Goal: Information Seeking & Learning: Check status

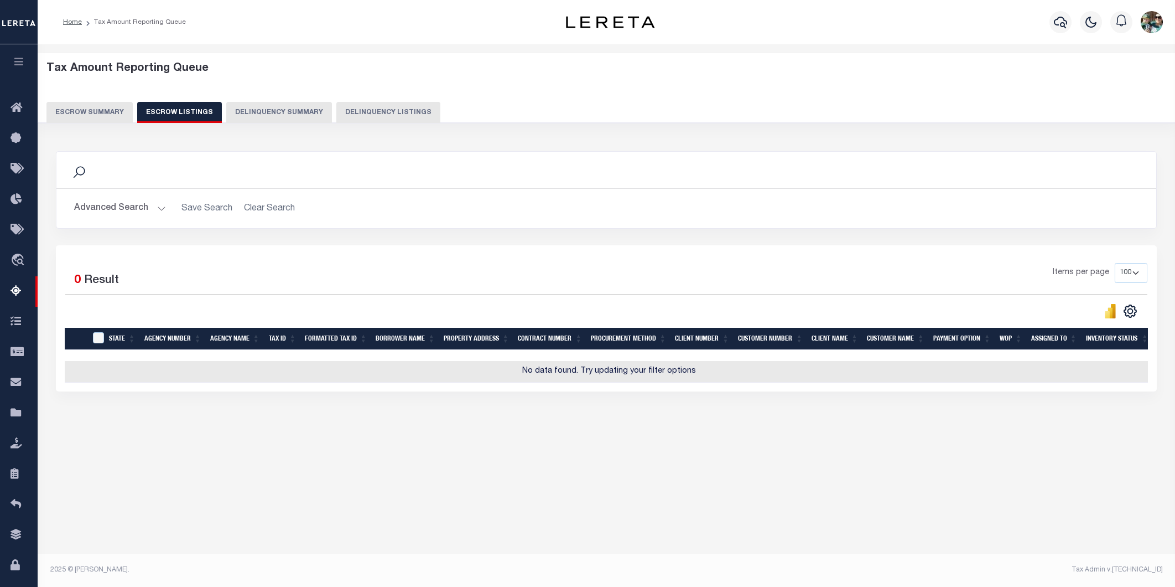
select select "100"
click at [63, 111] on button "Escrow Summary" at bounding box center [89, 112] width 86 height 21
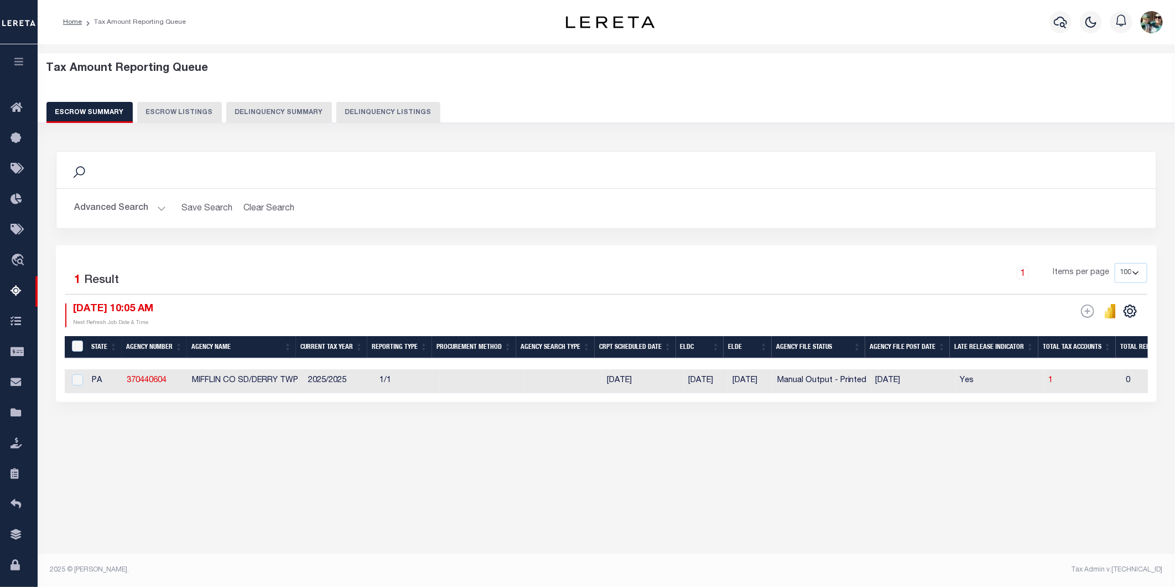
click at [143, 205] on button "Advanced Search" at bounding box center [120, 209] width 92 height 22
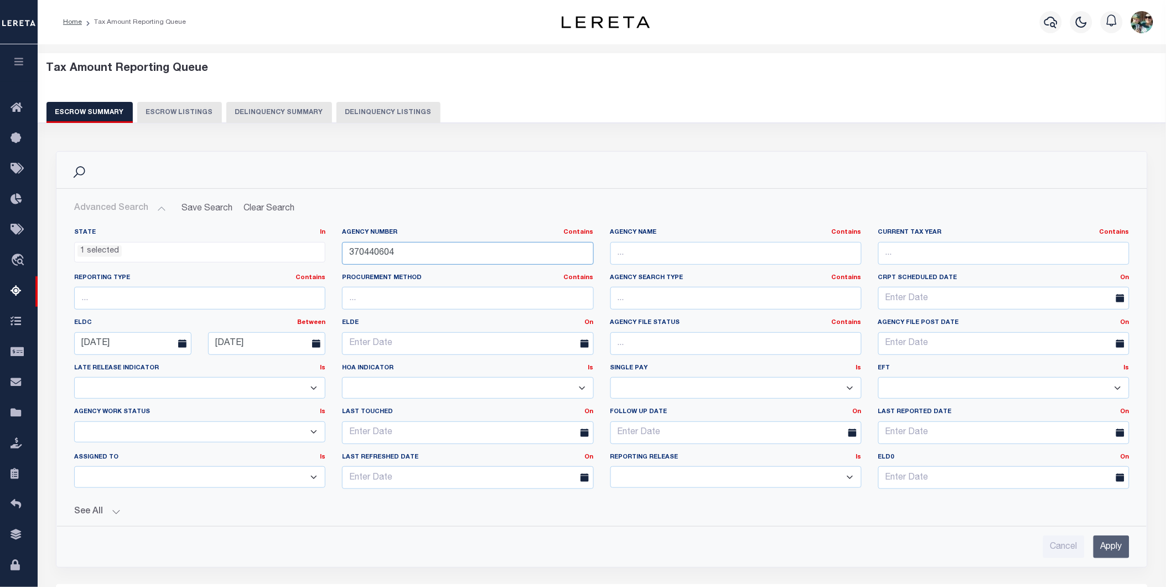
drag, startPoint x: 410, startPoint y: 255, endPoint x: 319, endPoint y: 257, distance: 90.2
click at [319, 257] on div "State In In AK AL AR AZ CA CO CT DC DE FL GA GU HI IA ID IL IN KS [GEOGRAPHIC_D…" at bounding box center [602, 362] width 1072 height 269
type input "370630656"
click at [1106, 549] on input "Apply" at bounding box center [1111, 546] width 36 height 23
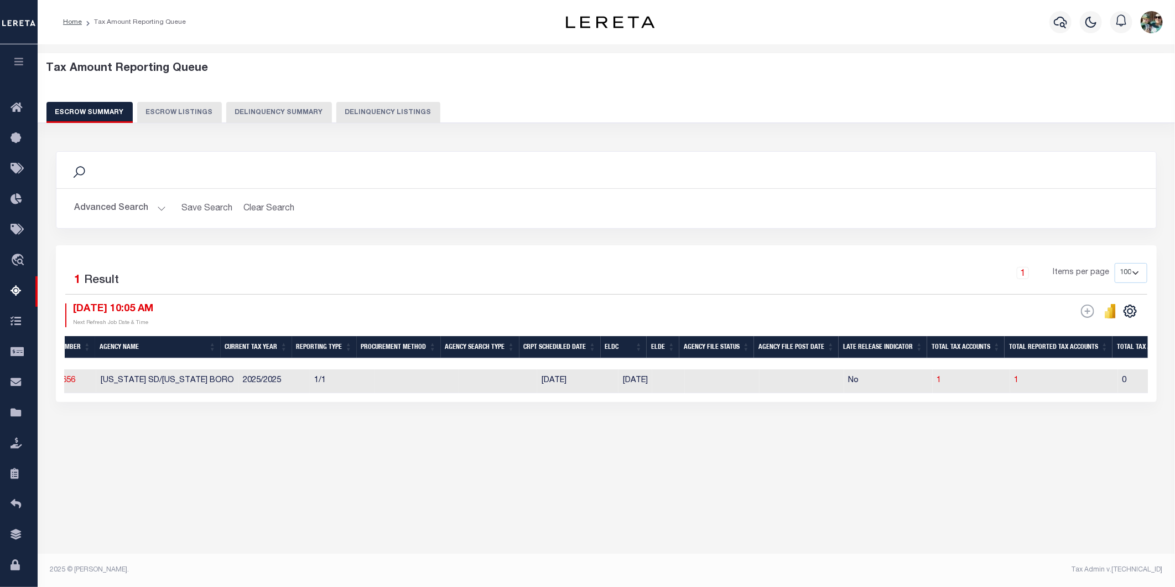
scroll to position [0, 178]
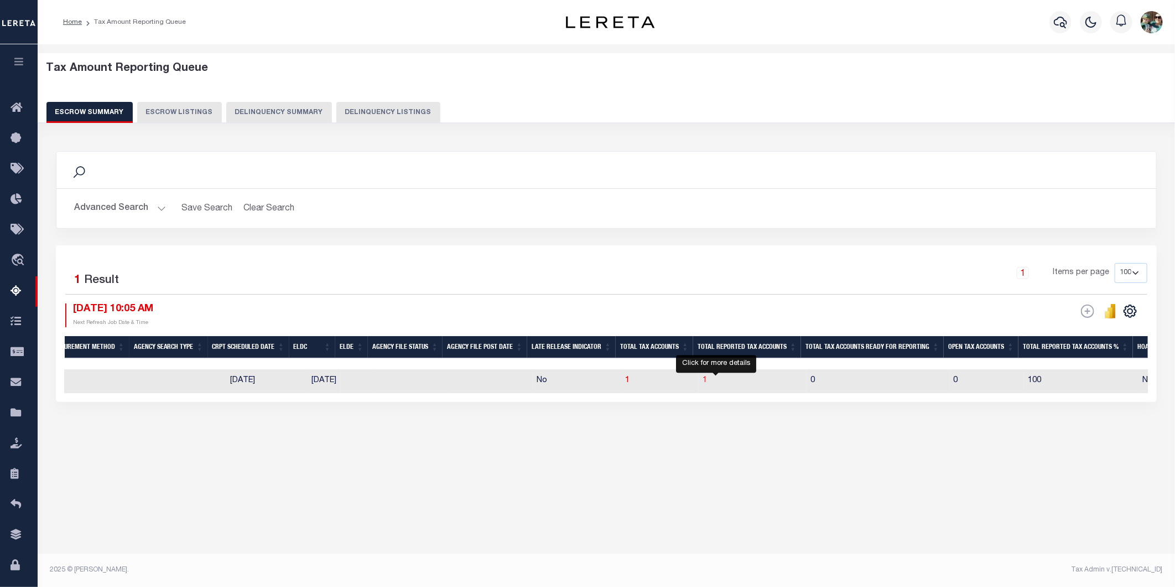
click at [708, 382] on span "1" at bounding box center [705, 380] width 4 height 8
select select "100"
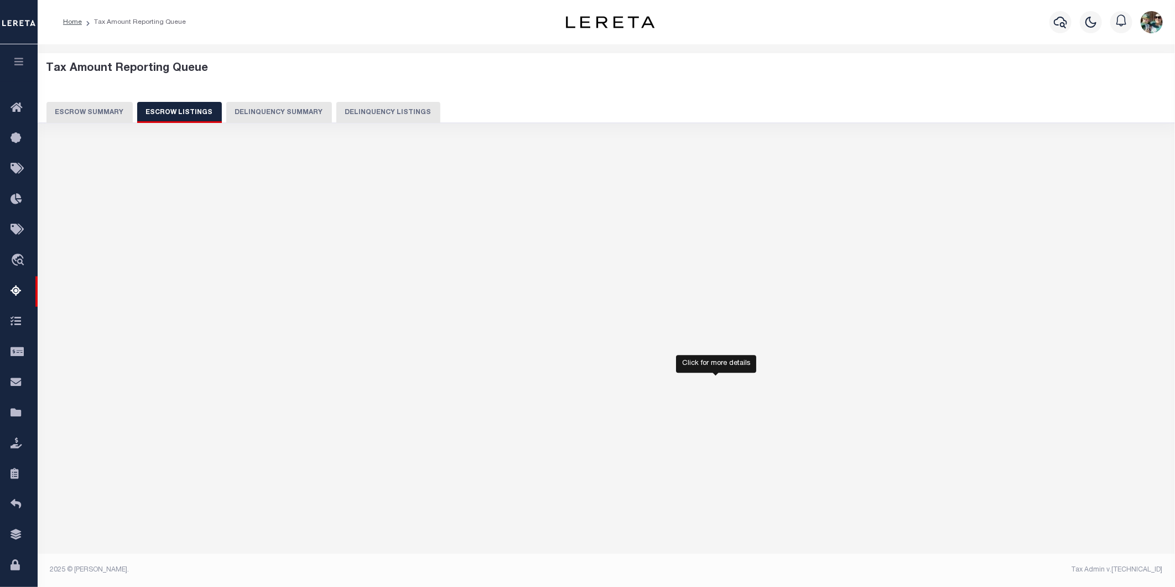
select select "100"
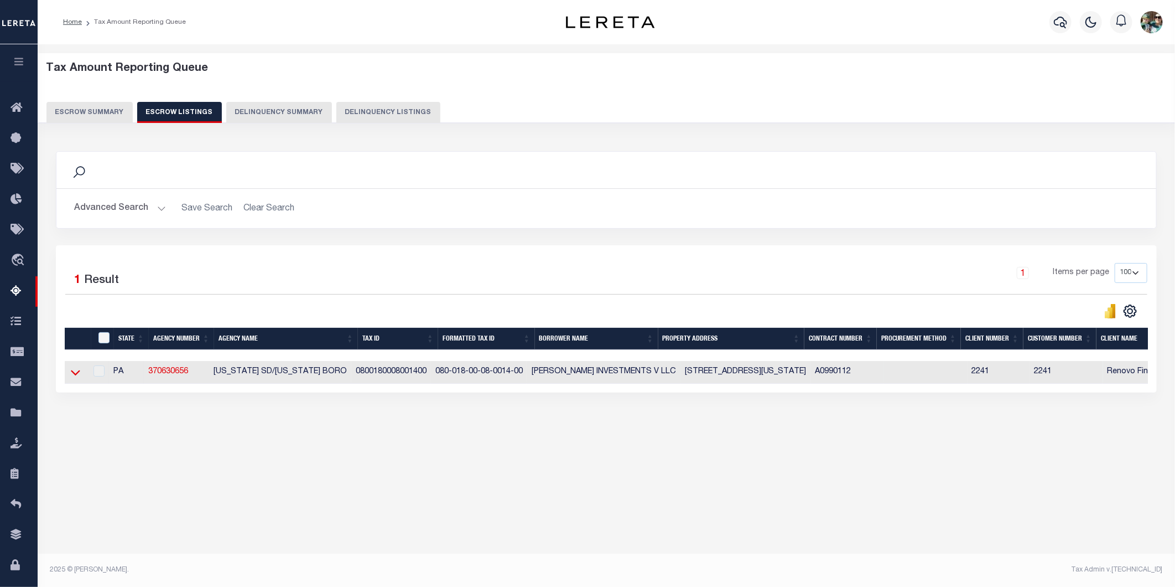
click at [72, 377] on icon at bounding box center [75, 372] width 9 height 12
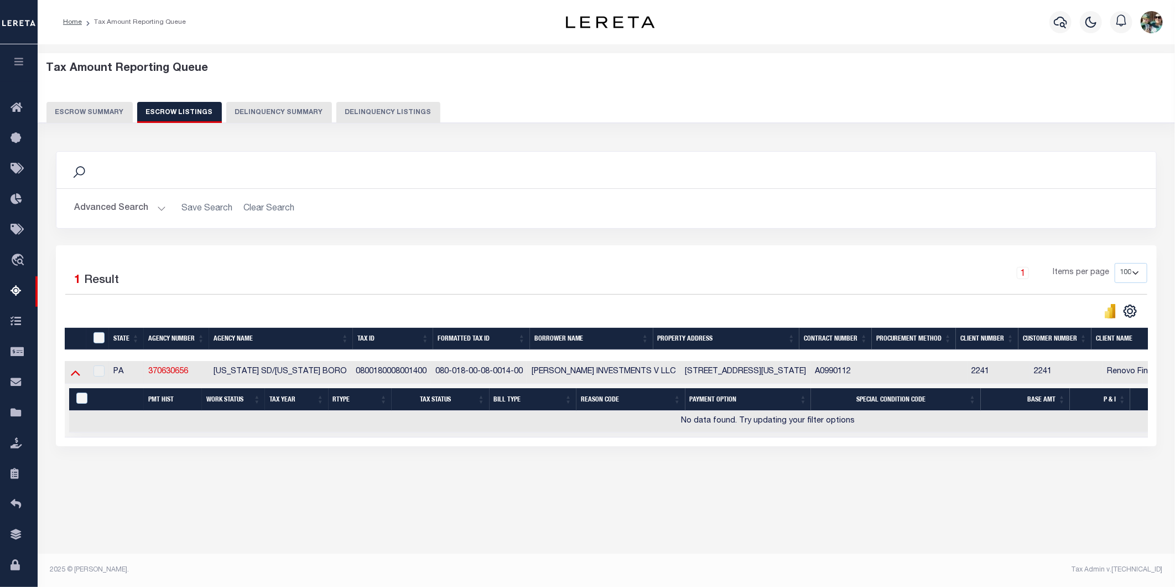
click at [71, 375] on icon at bounding box center [75, 372] width 9 height 12
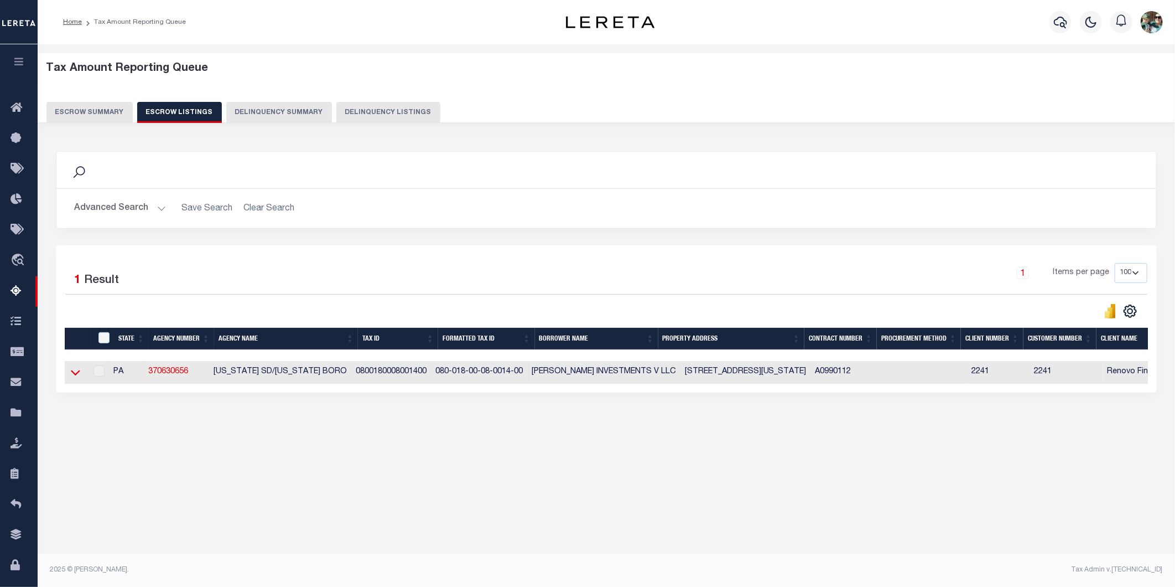
click at [76, 375] on icon at bounding box center [75, 372] width 9 height 12
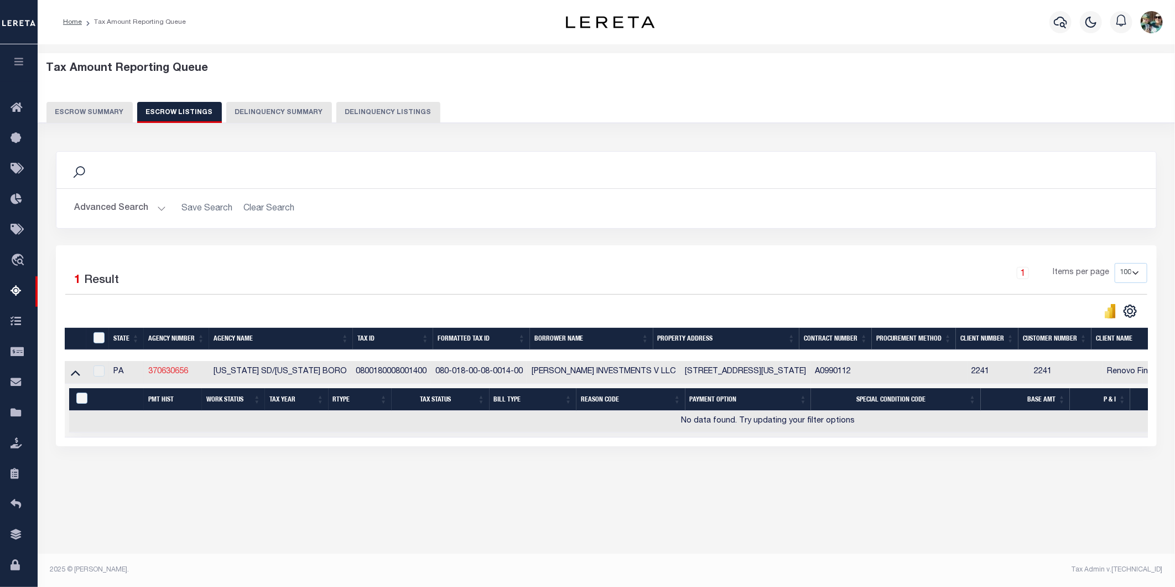
click at [174, 370] on link "370630656" at bounding box center [168, 371] width 40 height 8
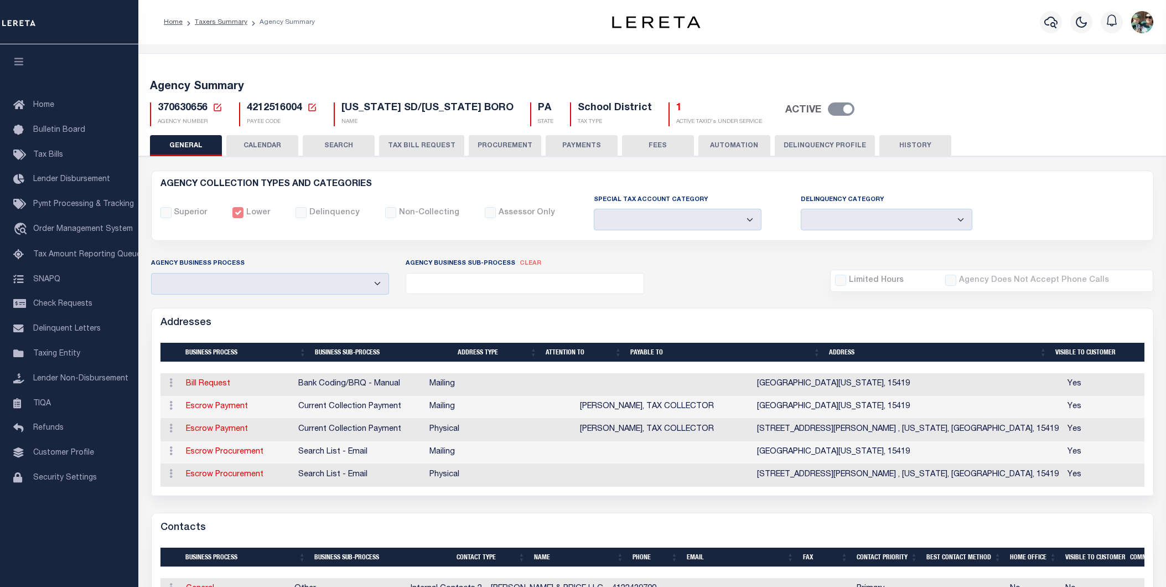
select select
click at [476, 148] on button "PROCUREMENT" at bounding box center [505, 145] width 72 height 21
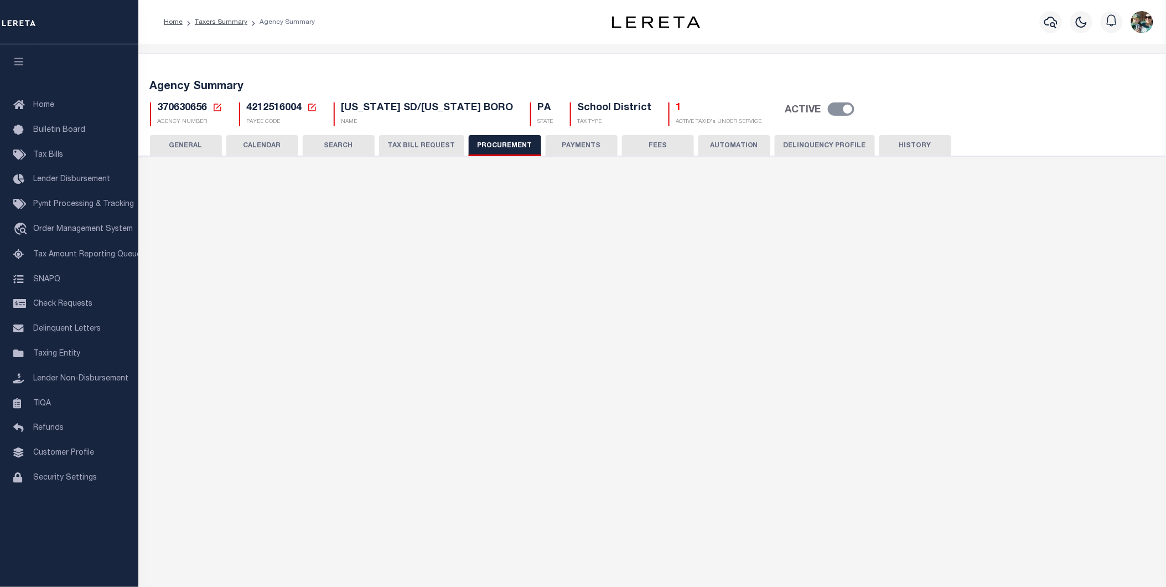
type input "$10,000"
select select "1"
select select "3"
checkbox input "true"
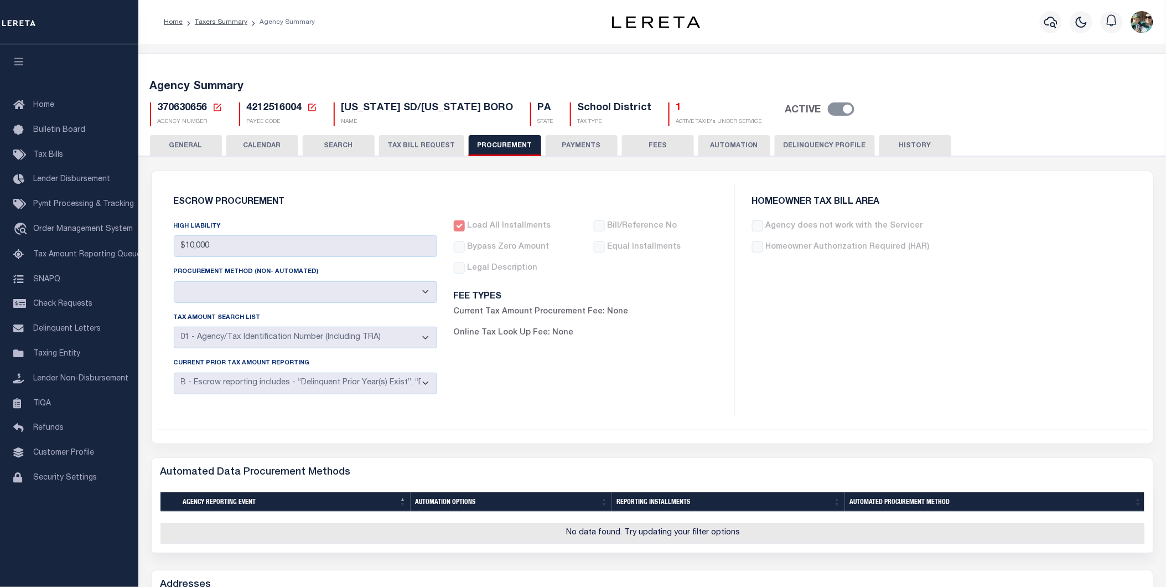
click at [589, 146] on button "PAYMENTS" at bounding box center [582, 145] width 72 height 21
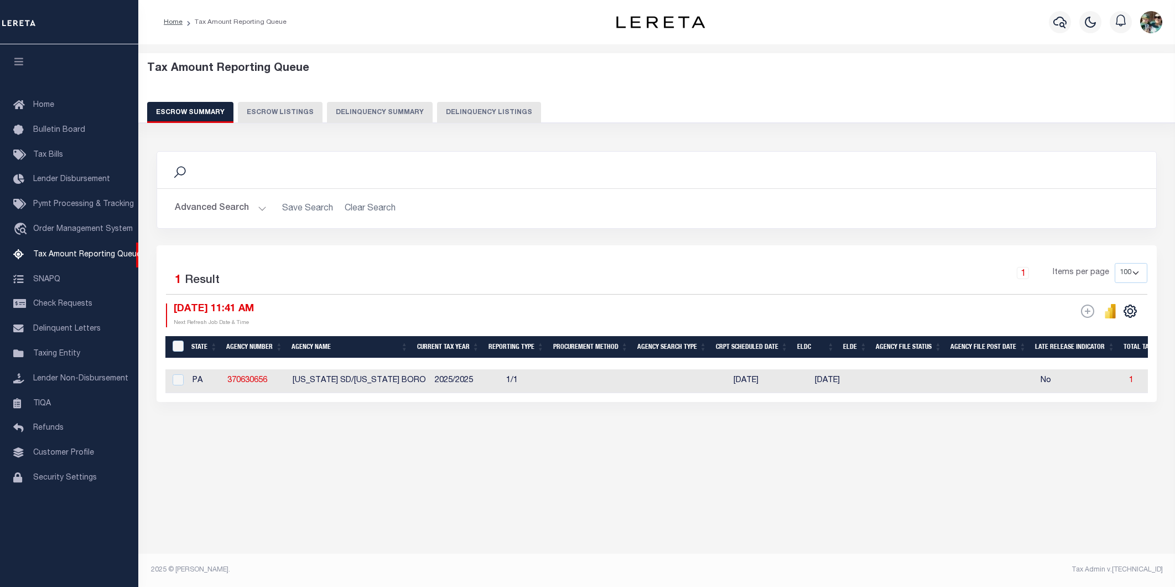
select select "100"
